Goal: Transaction & Acquisition: Register for event/course

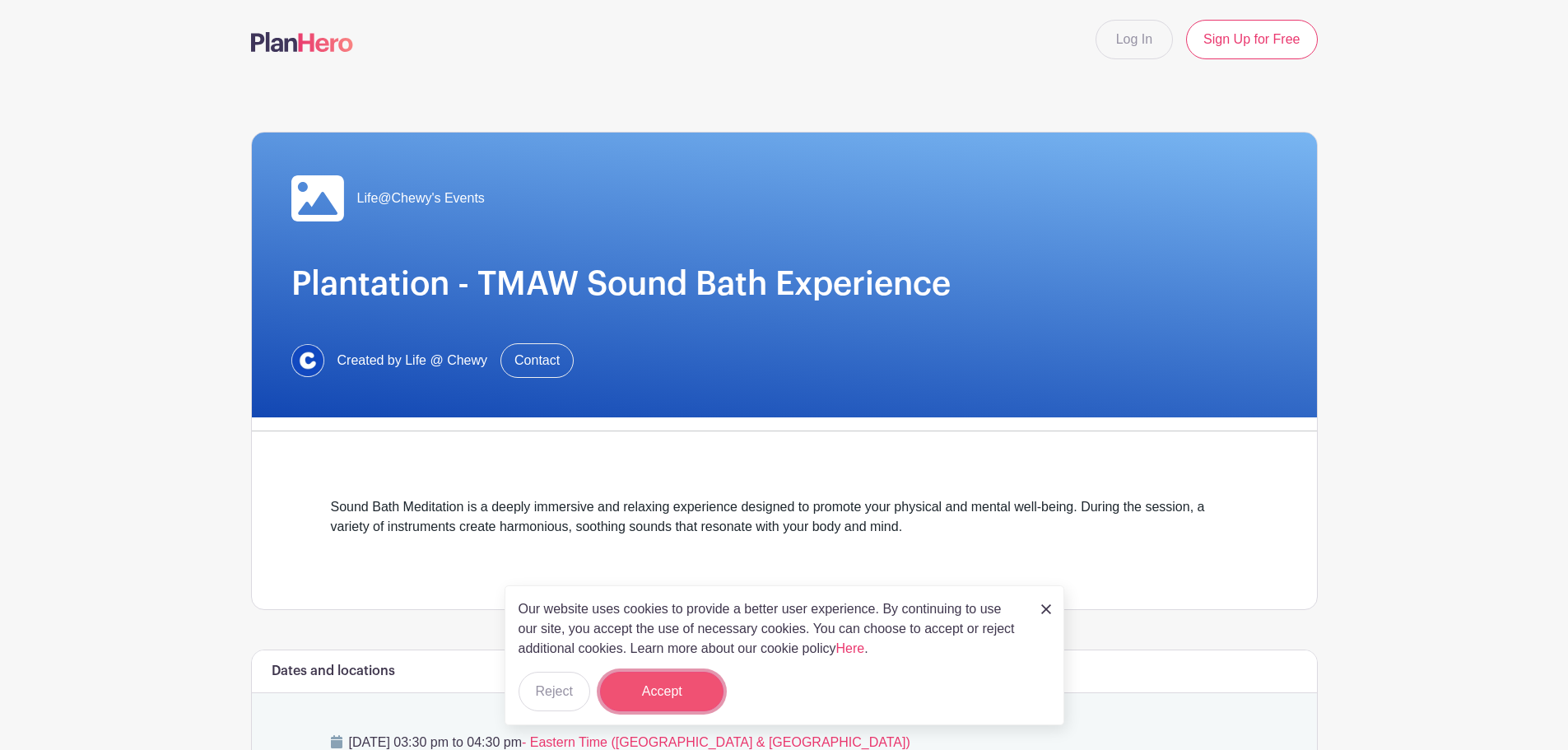
click at [684, 685] on button "Accept" at bounding box center [661, 692] width 124 height 40
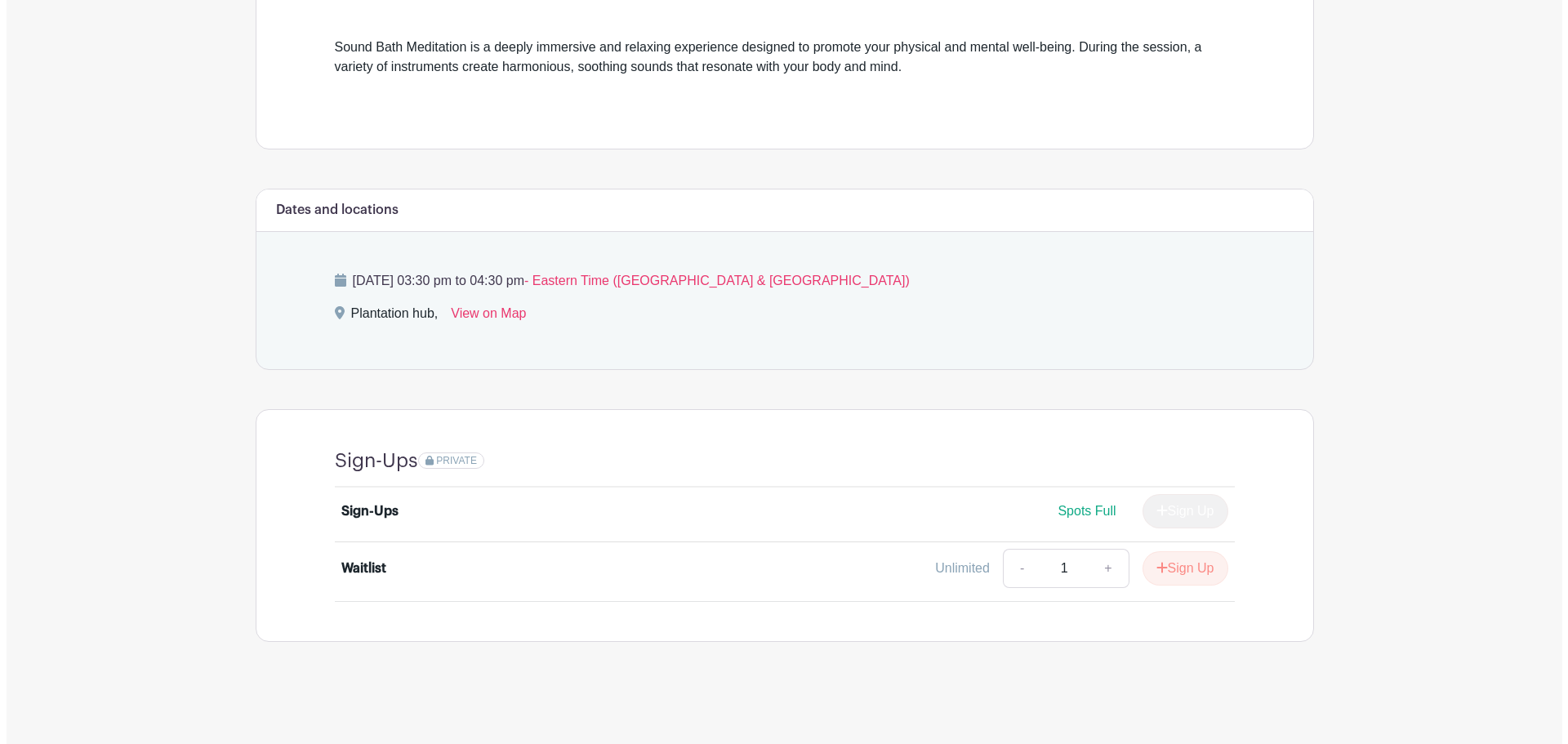
scroll to position [455, 0]
click at [1157, 565] on button "Sign Up" at bounding box center [1178, 569] width 86 height 35
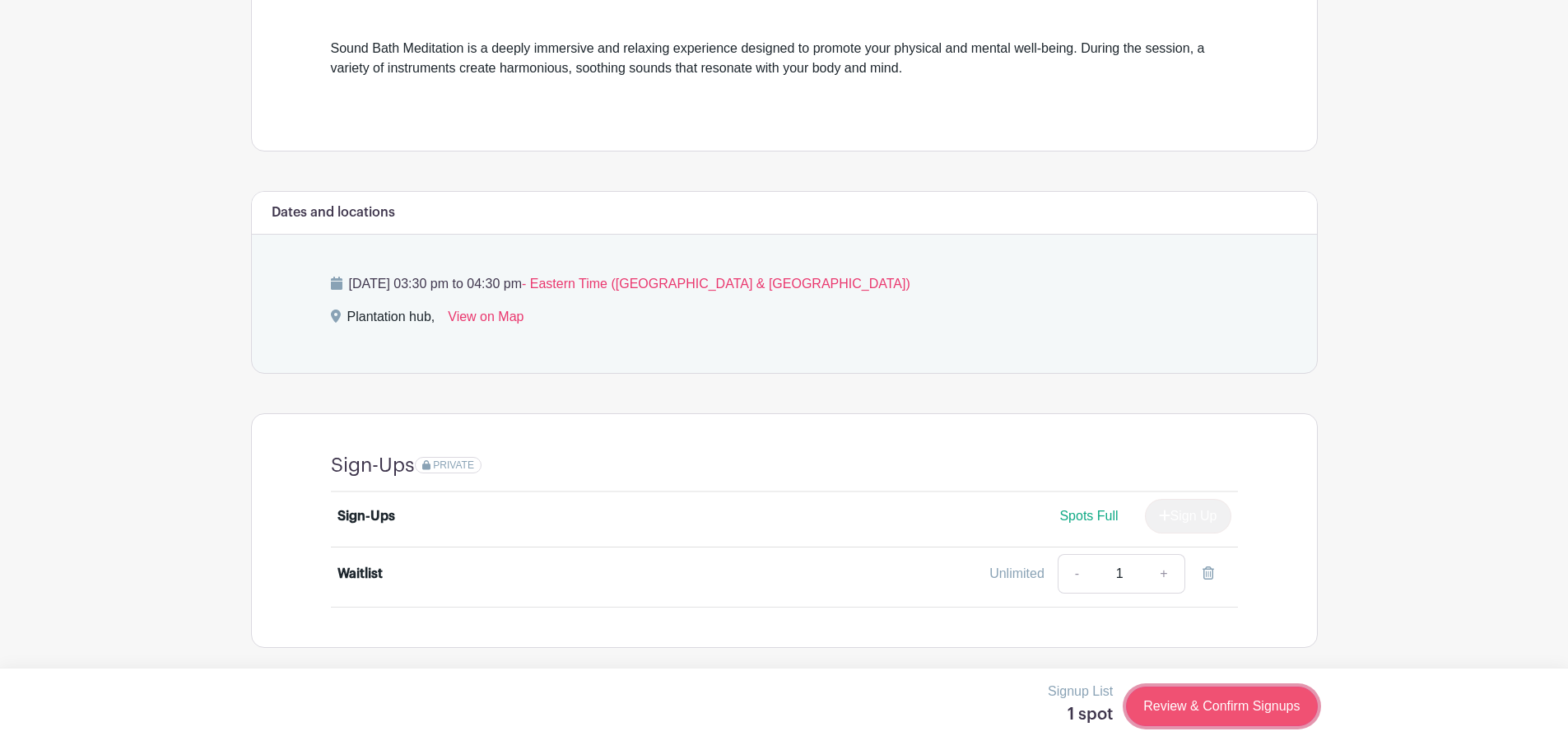
click at [1182, 707] on link "Review & Confirm Signups" at bounding box center [1222, 706] width 191 height 40
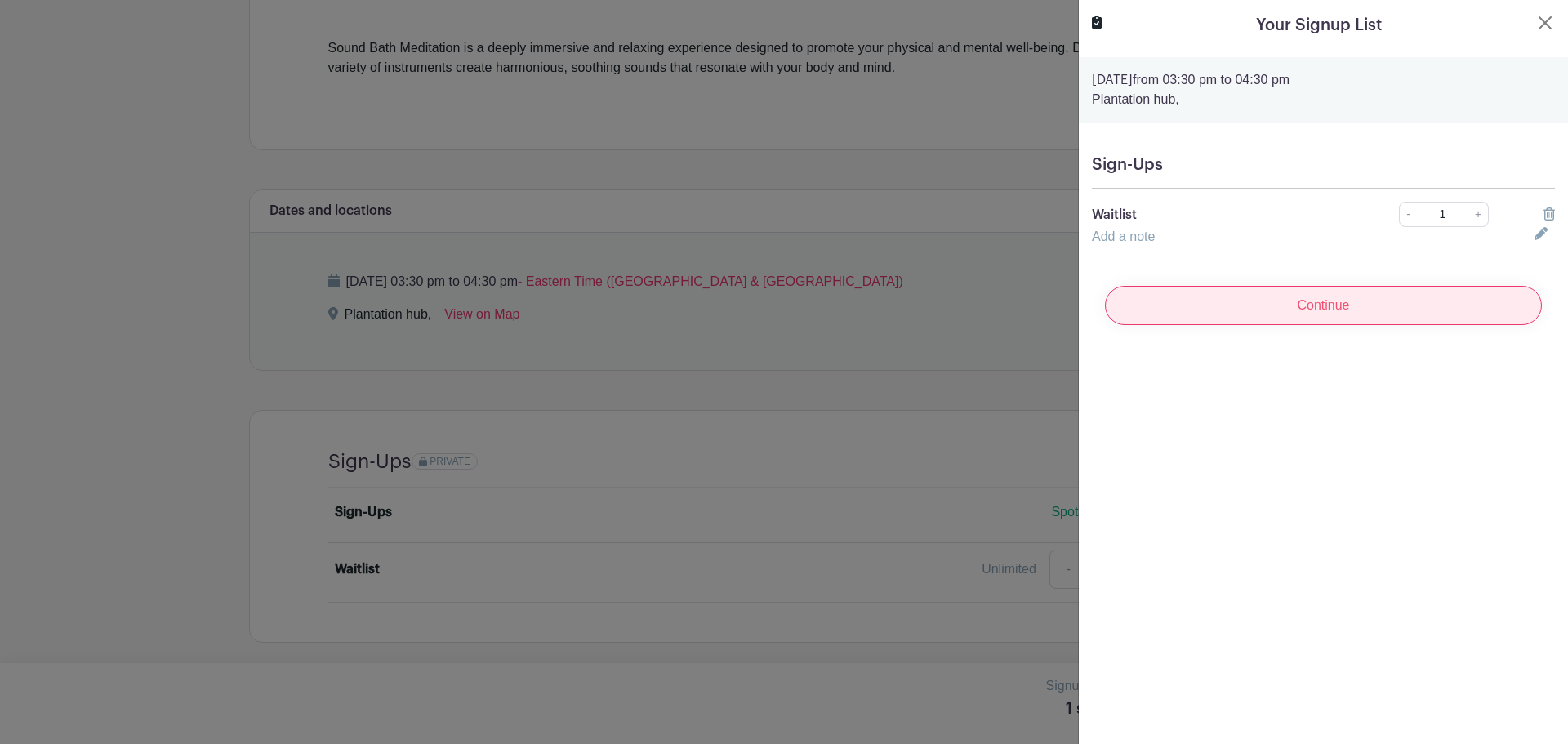
click at [1333, 305] on input "Continue" at bounding box center [1323, 305] width 437 height 40
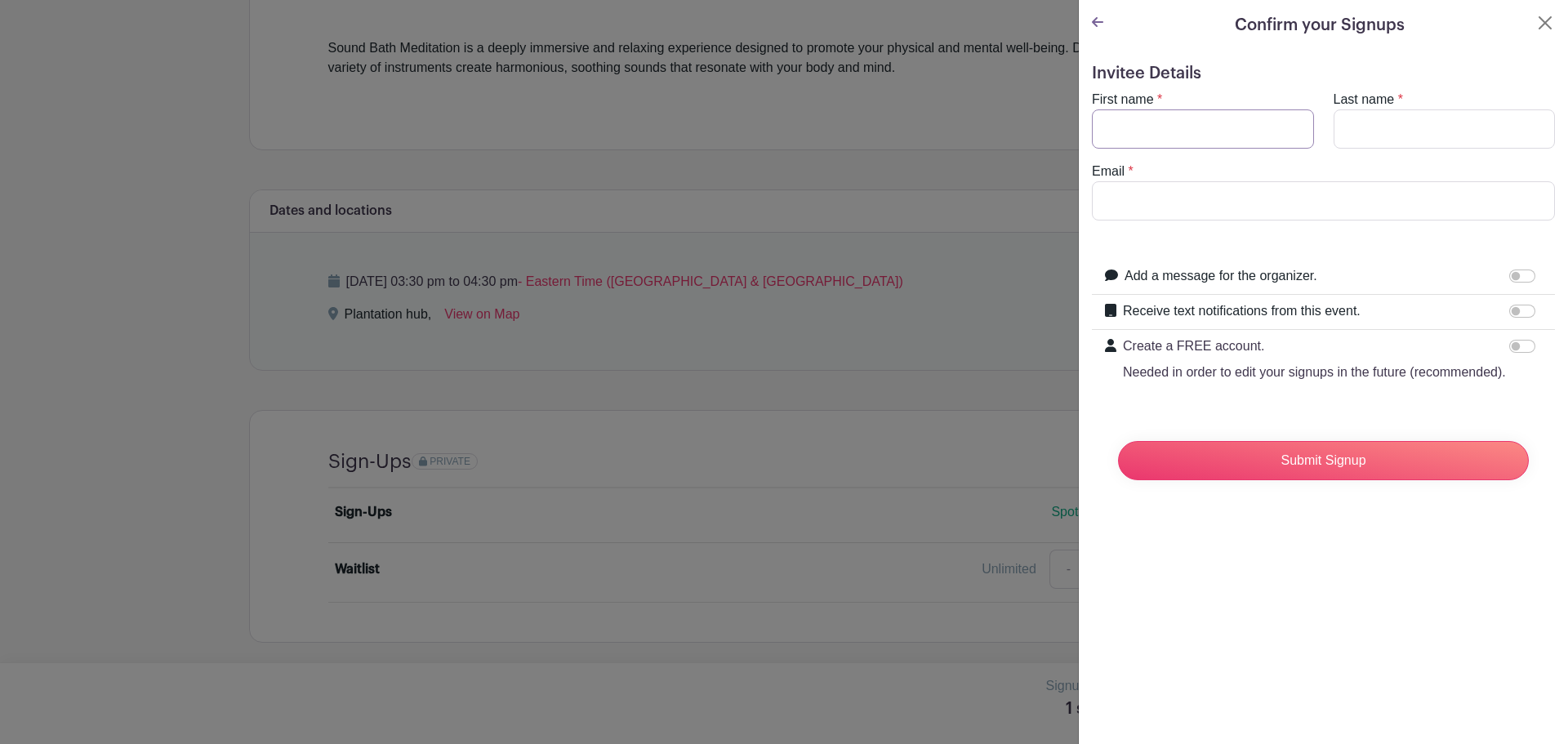
click at [1196, 130] on input "First name" at bounding box center [1202, 128] width 222 height 40
type input "Ariana"
type input "[PERSON_NAME]"
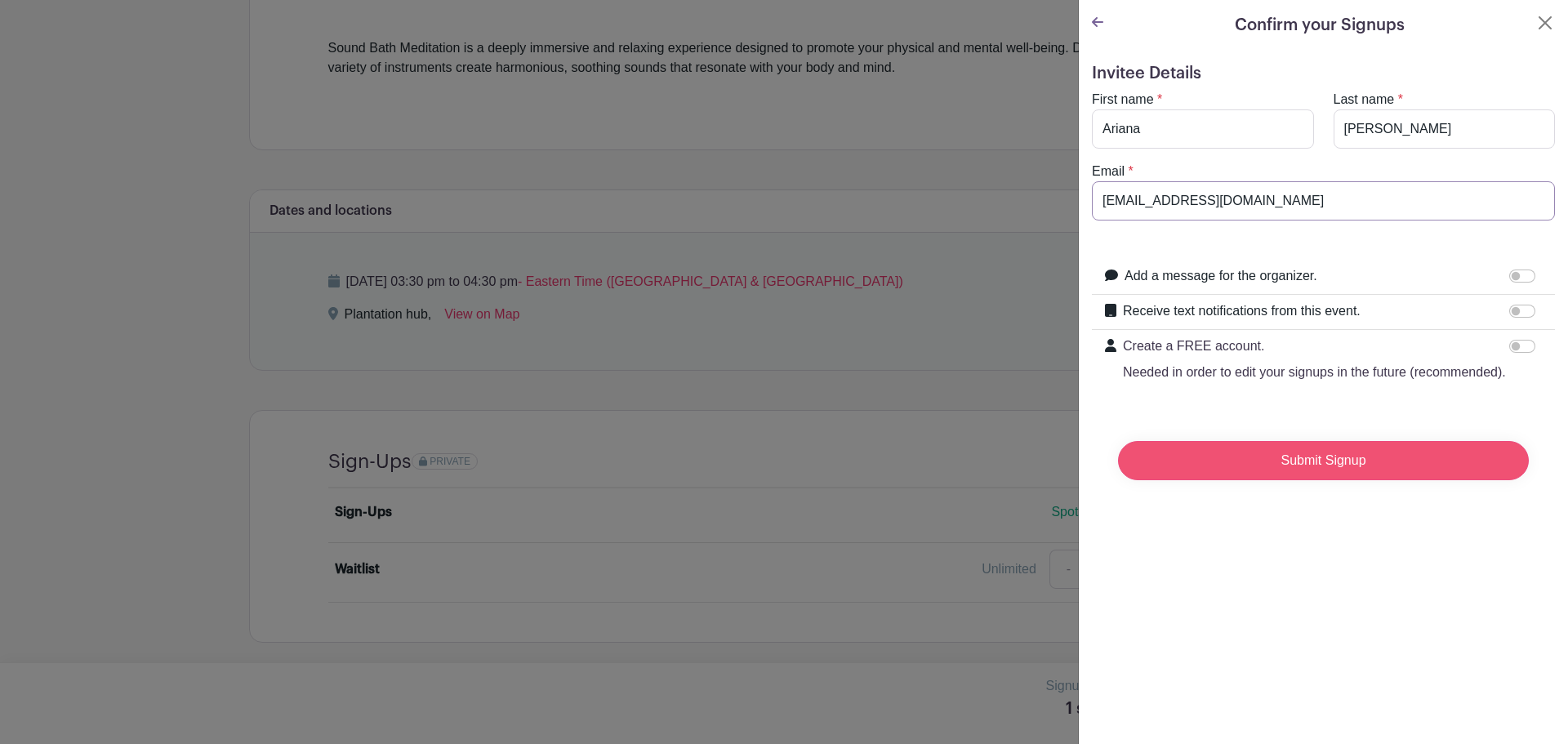
type input "[EMAIL_ADDRESS][DOMAIN_NAME]"
click at [1213, 481] on input "Submit Signup" at bounding box center [1323, 460] width 411 height 40
